Goal: Check status: Check status

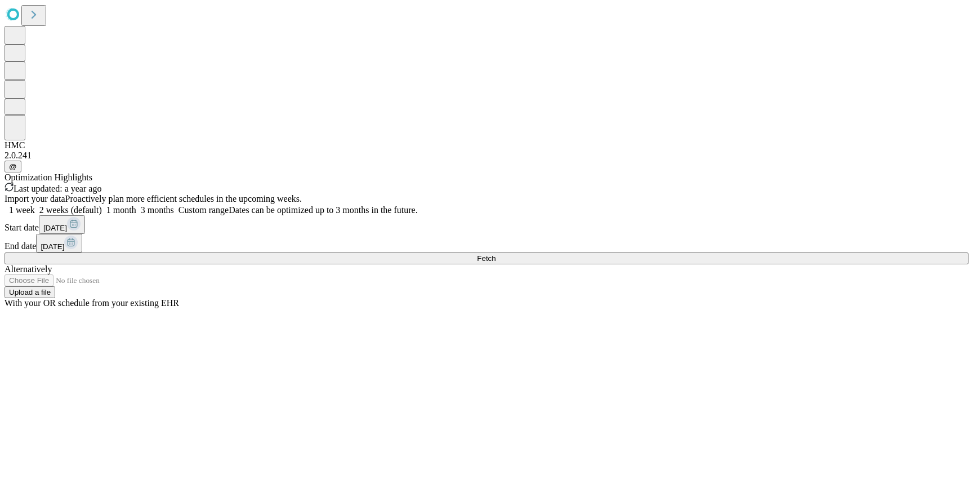
click at [24, 161] on div "2.0.241" at bounding box center [487, 155] width 964 height 10
click at [23, 150] on div "HMC" at bounding box center [487, 145] width 964 height 10
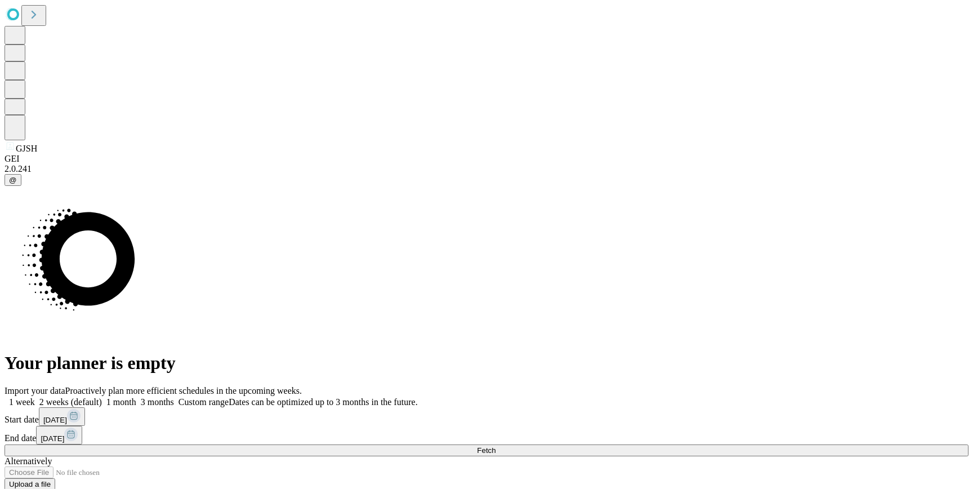
drag, startPoint x: 295, startPoint y: 256, endPoint x: 283, endPoint y: 262, distance: 13.9
click at [135, 256] on icon at bounding box center [87, 258] width 96 height 95
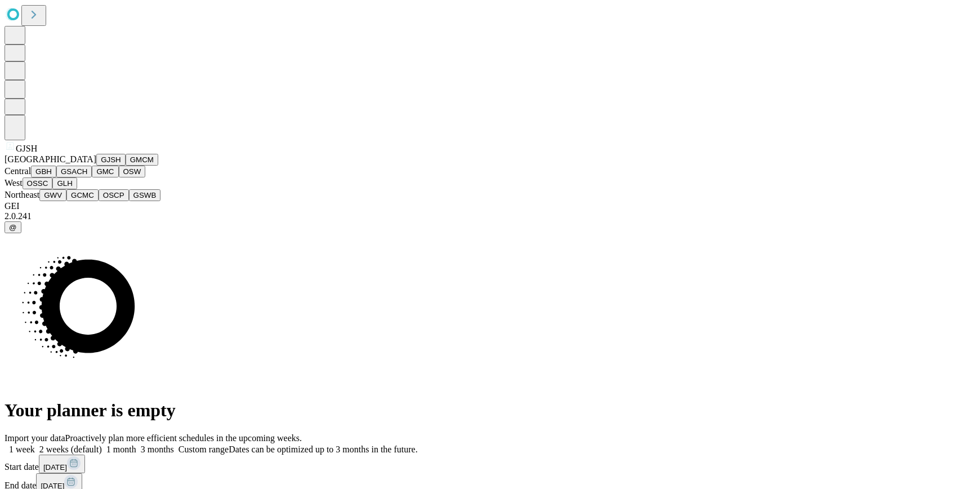
click at [73, 177] on button "GSACH" at bounding box center [73, 172] width 35 height 12
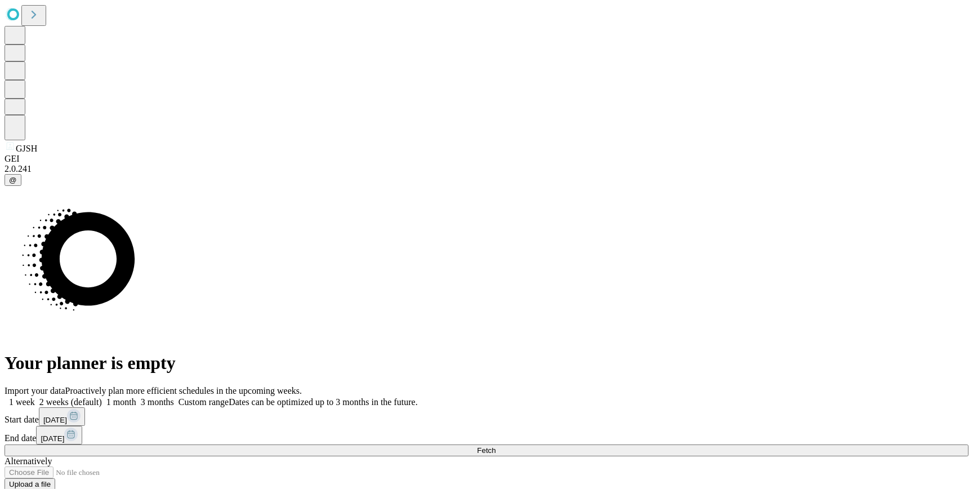
click at [694, 444] on button "Fetch" at bounding box center [487, 450] width 964 height 12
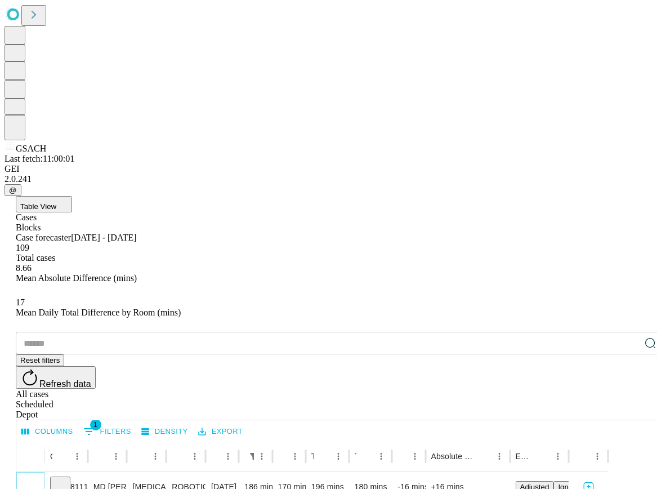
click at [33, 484] on icon "Expand" at bounding box center [31, 485] width 6 height 3
